Goal: Information Seeking & Learning: Learn about a topic

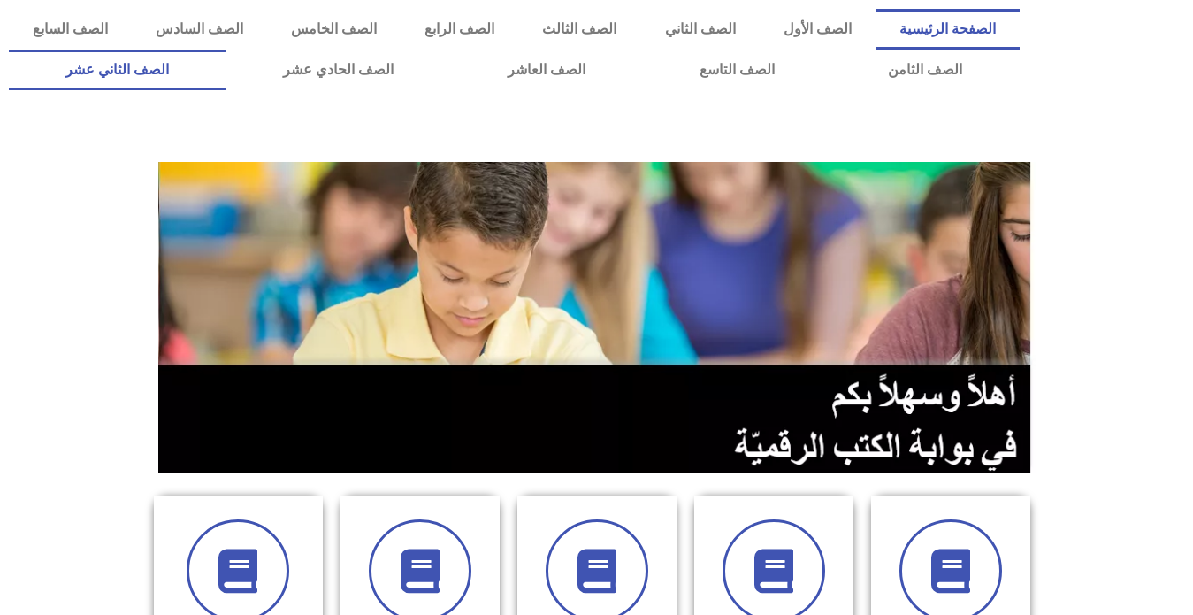
click at [170, 73] on link "الصف الثاني عشر" at bounding box center [118, 70] width 218 height 41
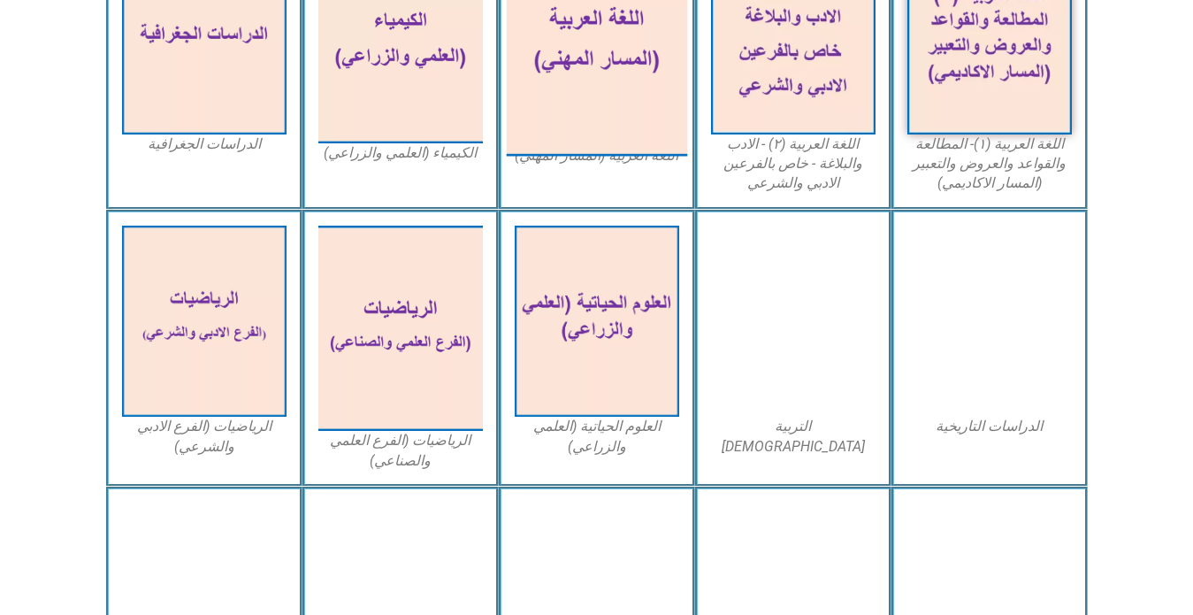
scroll to position [619, 0]
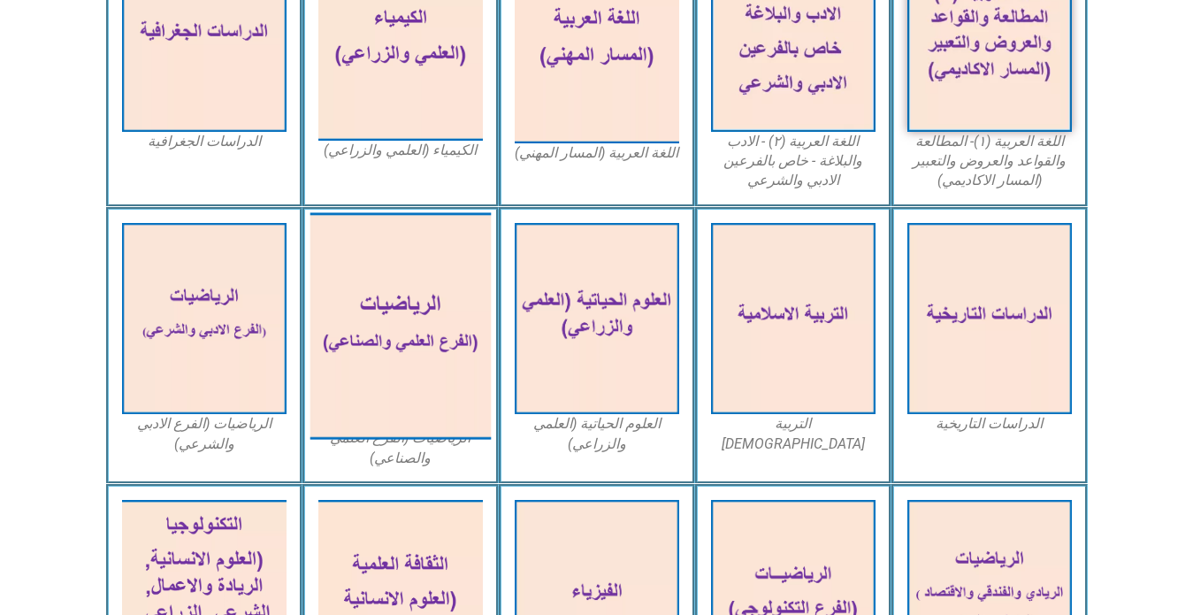
click at [402, 293] on img at bounding box center [400, 325] width 181 height 226
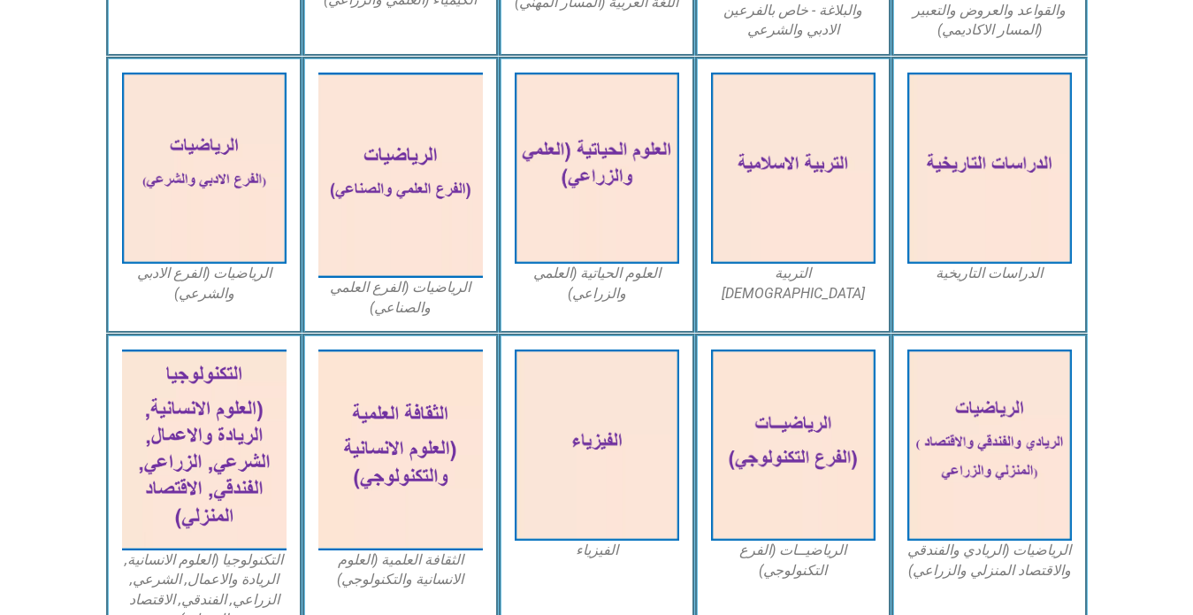
scroll to position [796, 0]
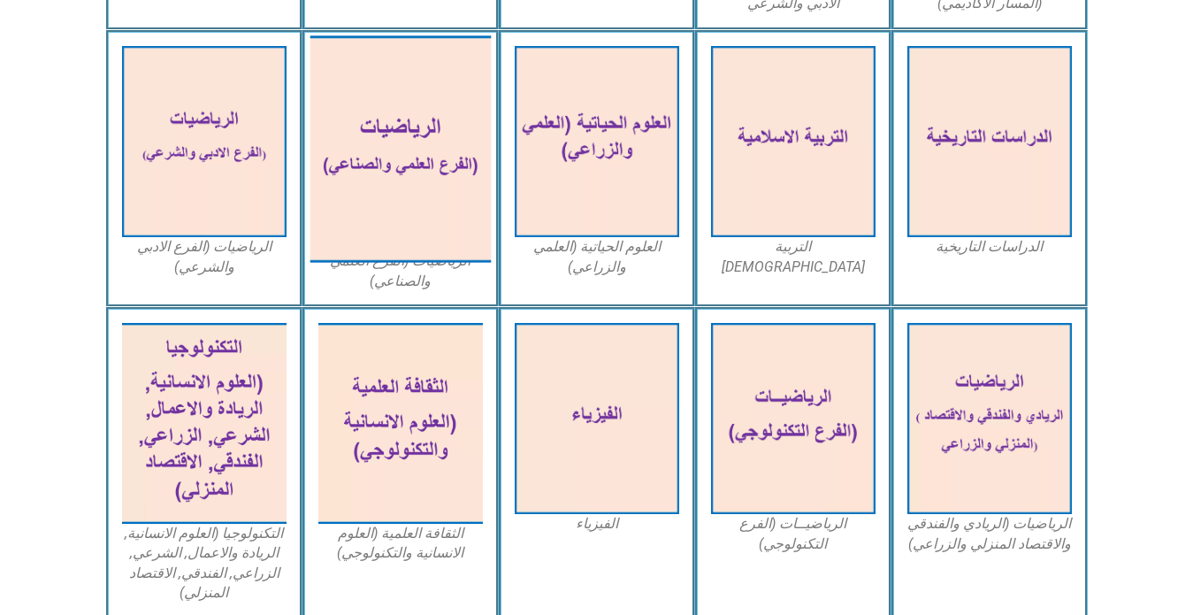
click at [410, 117] on img at bounding box center [400, 148] width 181 height 226
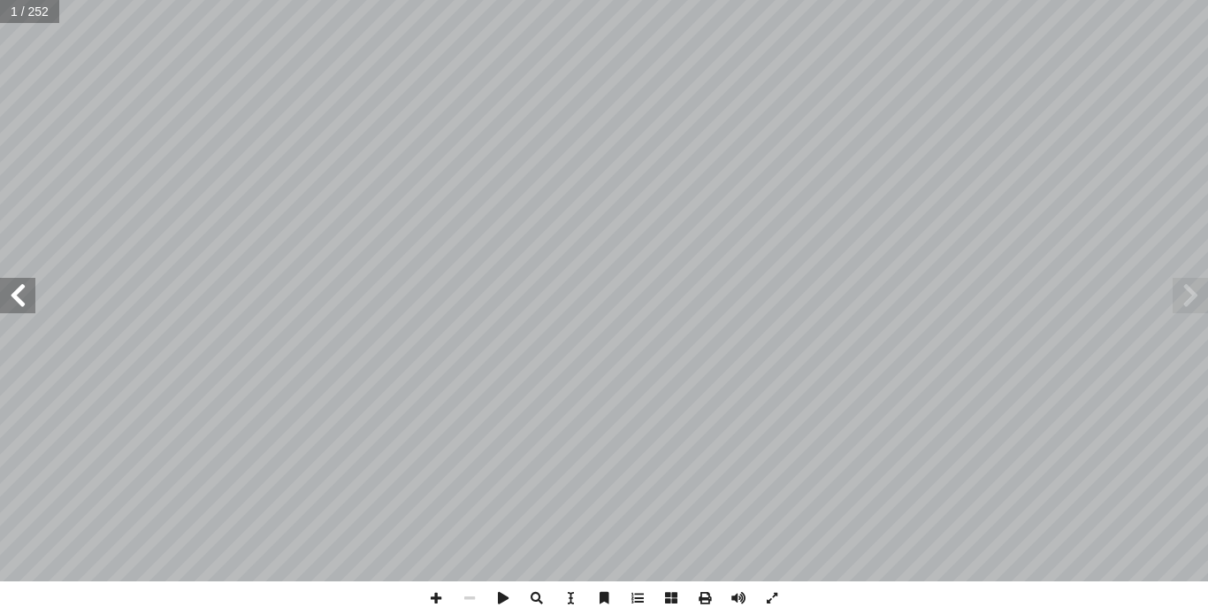
click at [21, 302] on span at bounding box center [17, 295] width 35 height 35
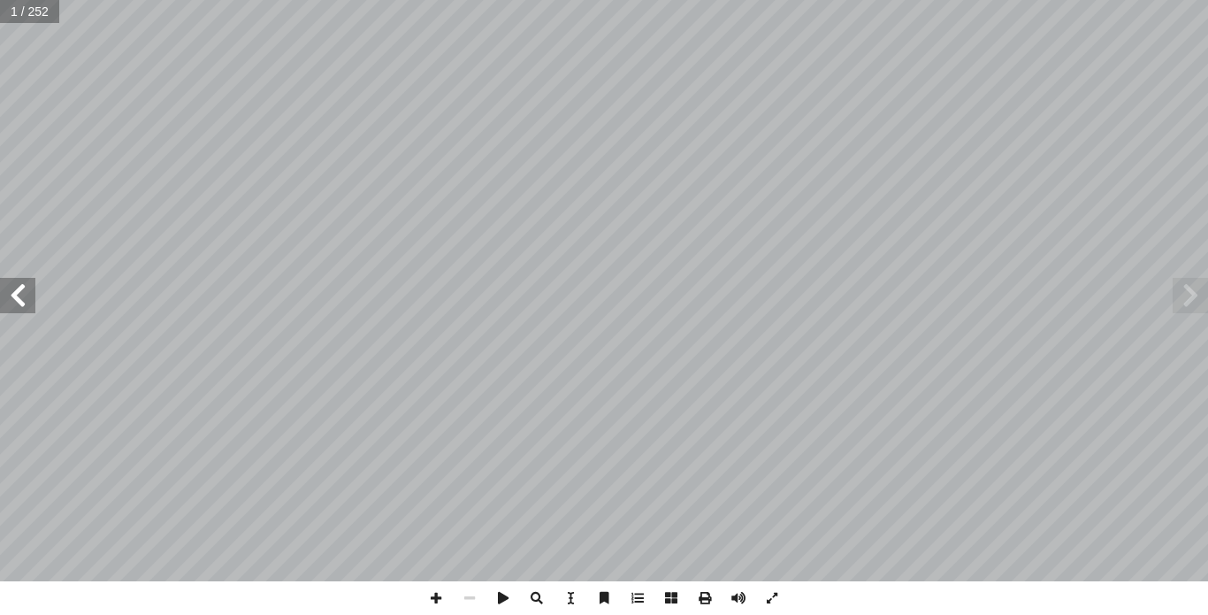
click at [21, 302] on span at bounding box center [17, 295] width 35 height 35
click at [17, 302] on span at bounding box center [17, 295] width 35 height 35
click at [1196, 295] on span at bounding box center [1190, 295] width 35 height 35
click at [1194, 294] on span at bounding box center [1190, 295] width 35 height 35
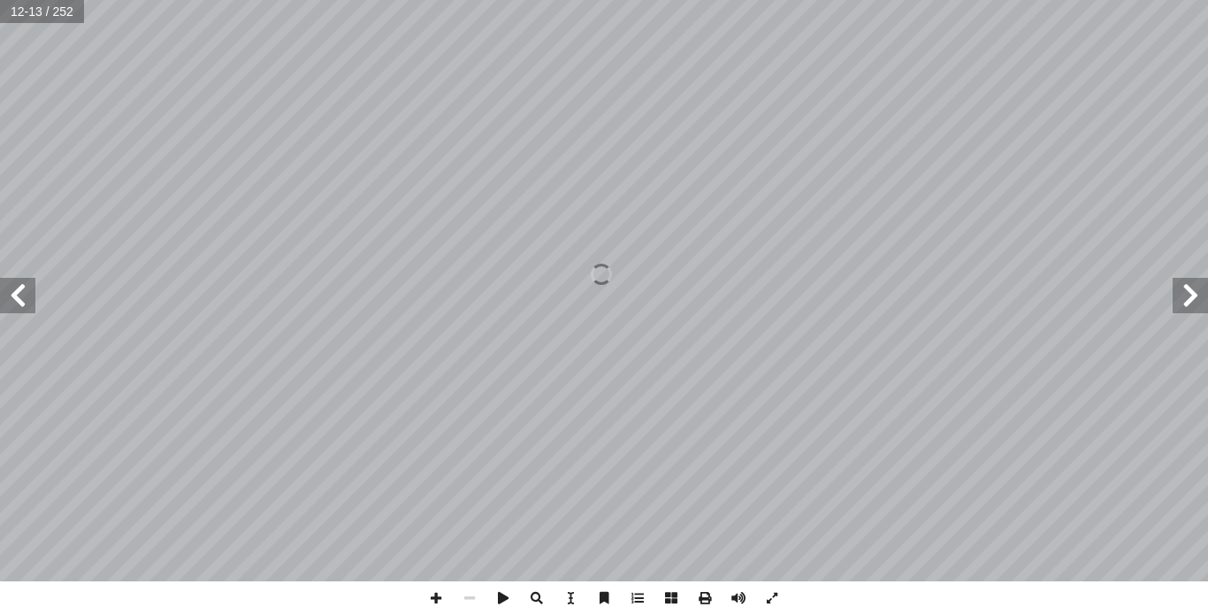
click at [1194, 294] on span at bounding box center [1190, 295] width 35 height 35
click at [32, 305] on span at bounding box center [17, 295] width 35 height 35
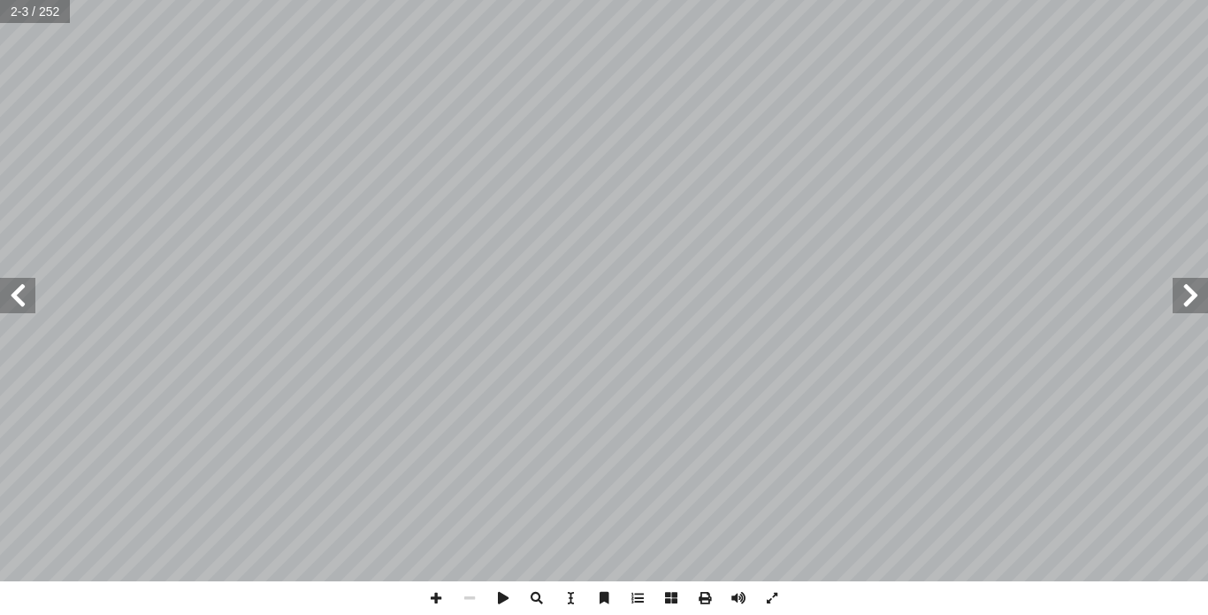
click at [23, 303] on span at bounding box center [17, 295] width 35 height 35
click at [26, 289] on span at bounding box center [17, 295] width 35 height 35
click at [25, 285] on span at bounding box center [17, 295] width 35 height 35
click at [25, 283] on span at bounding box center [17, 295] width 35 height 35
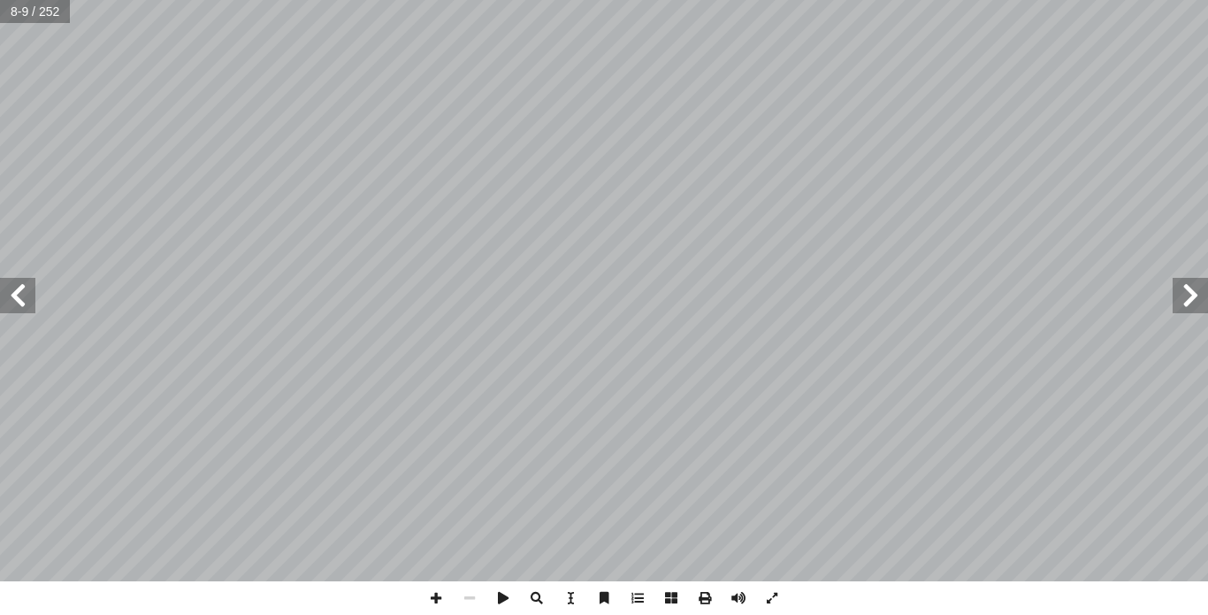
click at [25, 283] on span at bounding box center [17, 295] width 35 height 35
drag, startPoint x: 67, startPoint y: 20, endPoint x: 707, endPoint y: 596, distance: 860.6
click at [707, 596] on span at bounding box center [705, 598] width 34 height 34
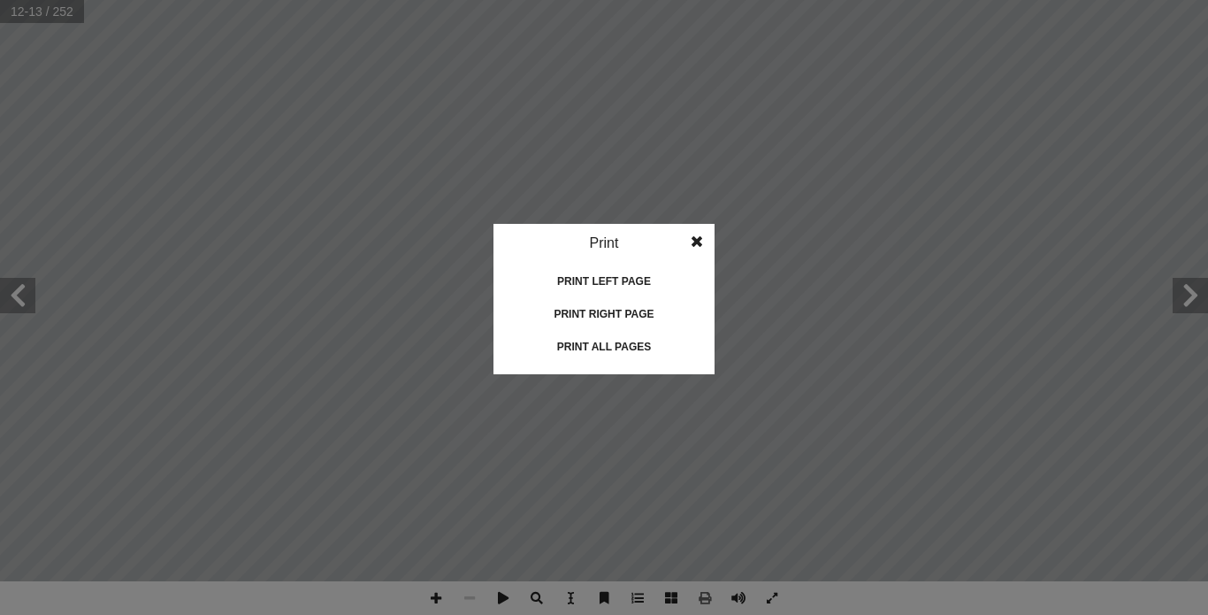
click at [604, 344] on div "Print all pages" at bounding box center [604, 347] width 177 height 28
